Goal: Information Seeking & Learning: Learn about a topic

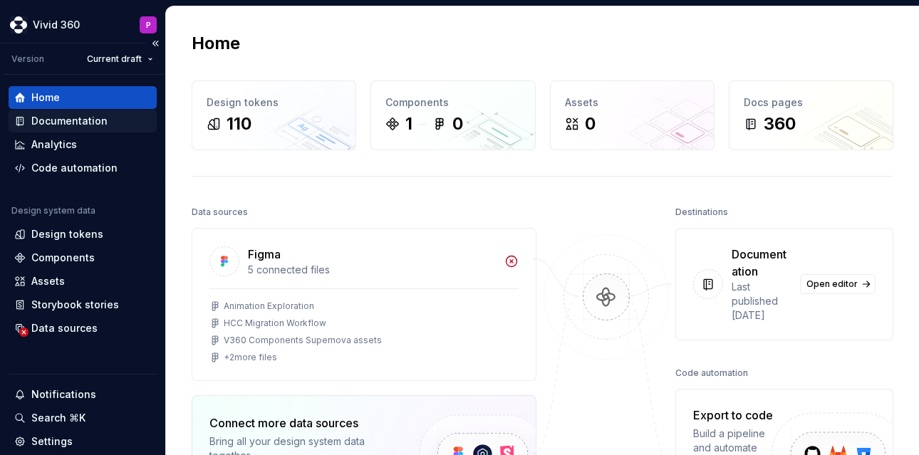
click at [87, 118] on div "Documentation" at bounding box center [69, 121] width 76 height 14
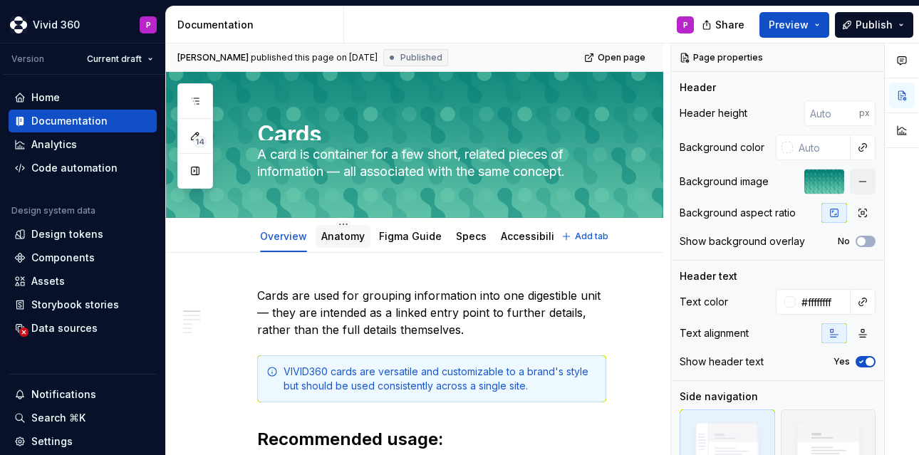
click at [345, 232] on link "Anatomy" at bounding box center [342, 236] width 43 height 12
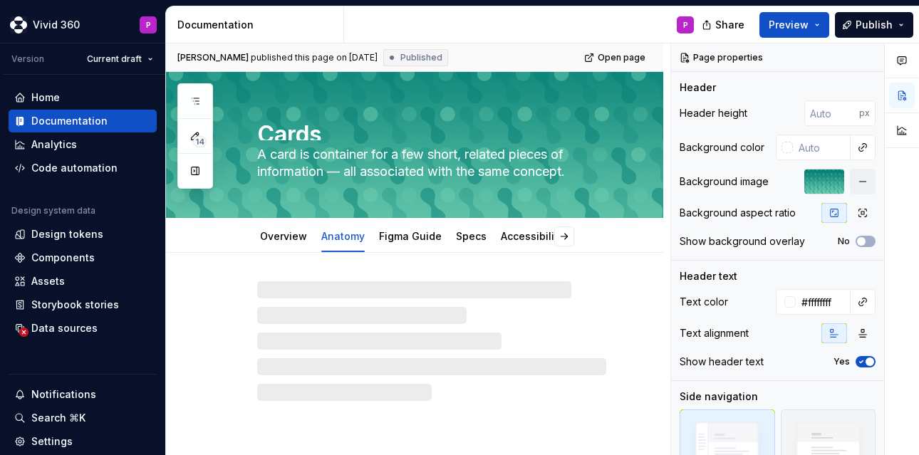
type textarea "*"
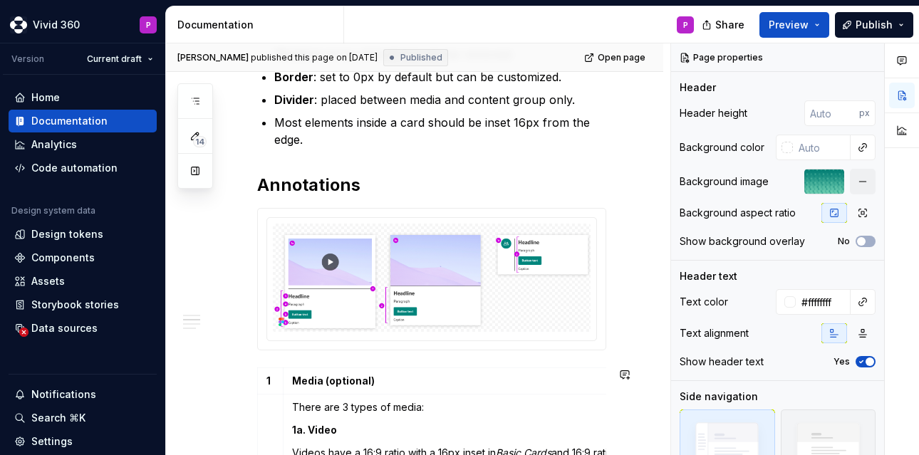
scroll to position [475, 0]
